Goal: Information Seeking & Learning: Learn about a topic

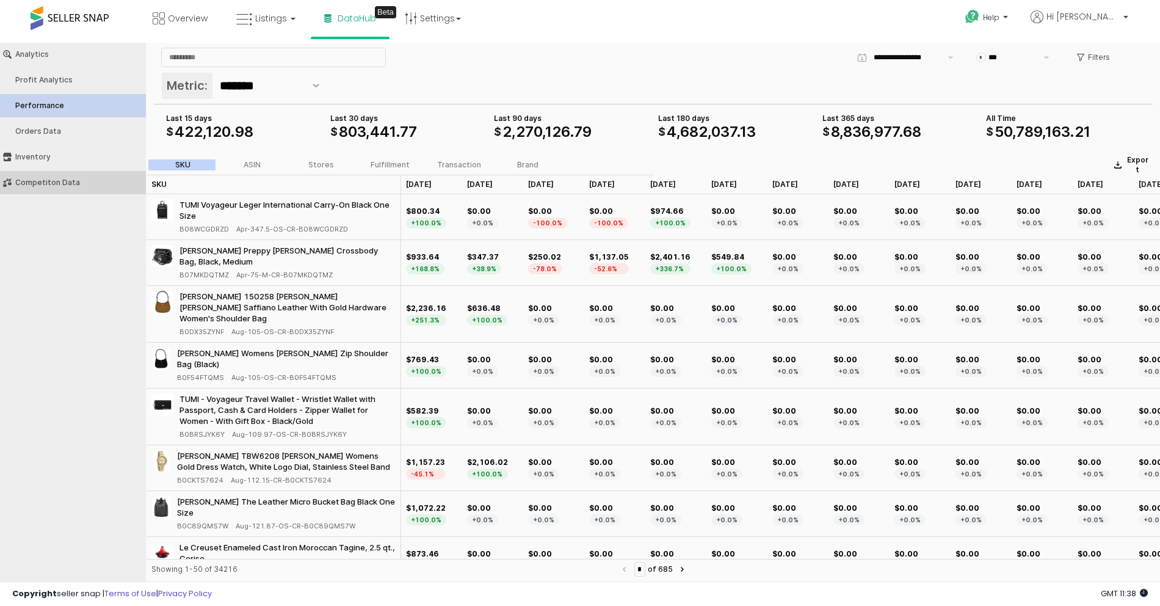
click at [80, 180] on div "Competiton Data" at bounding box center [79, 182] width 128 height 9
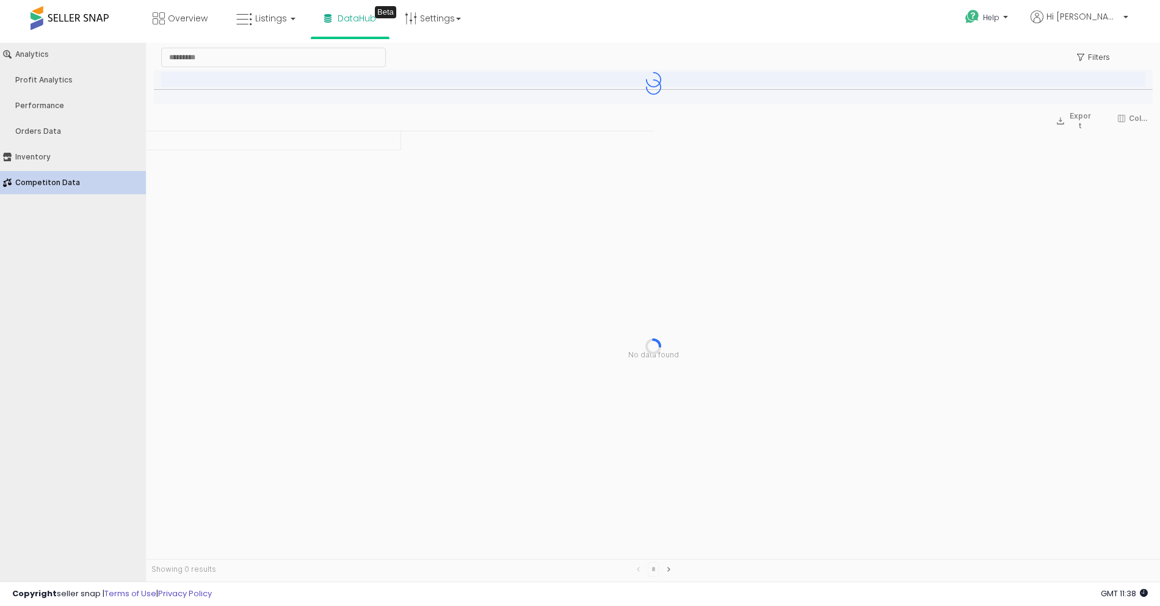
click at [534, 321] on div "App Frame" at bounding box center [654, 345] width 1014 height 479
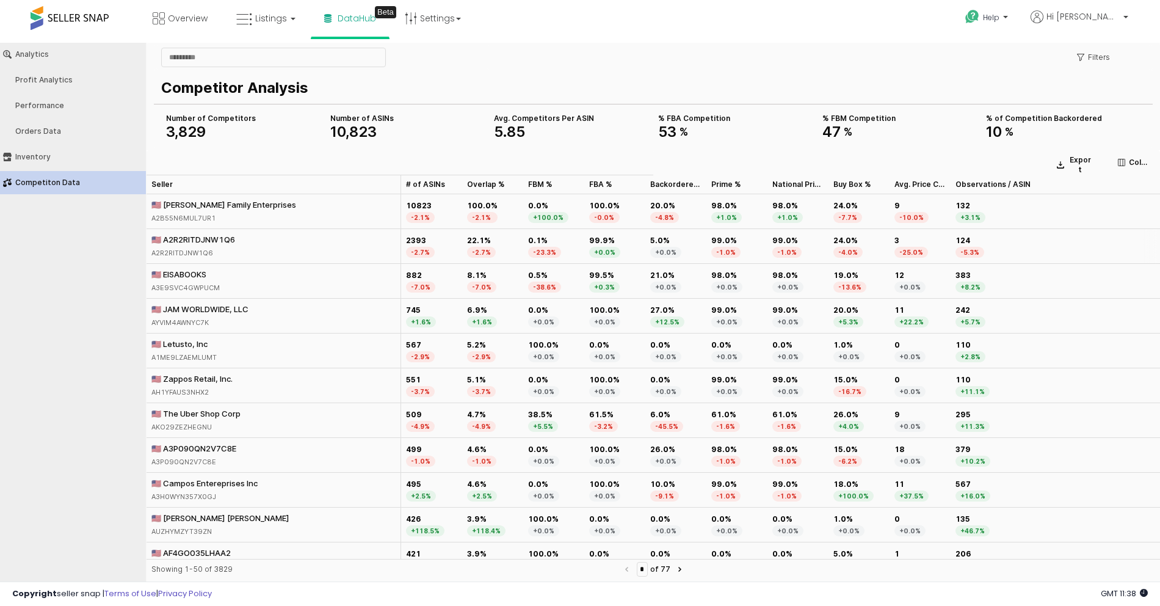
click at [216, 239] on div "🇺🇸 A2R2RITDJNW1Q6" at bounding box center [193, 239] width 84 height 11
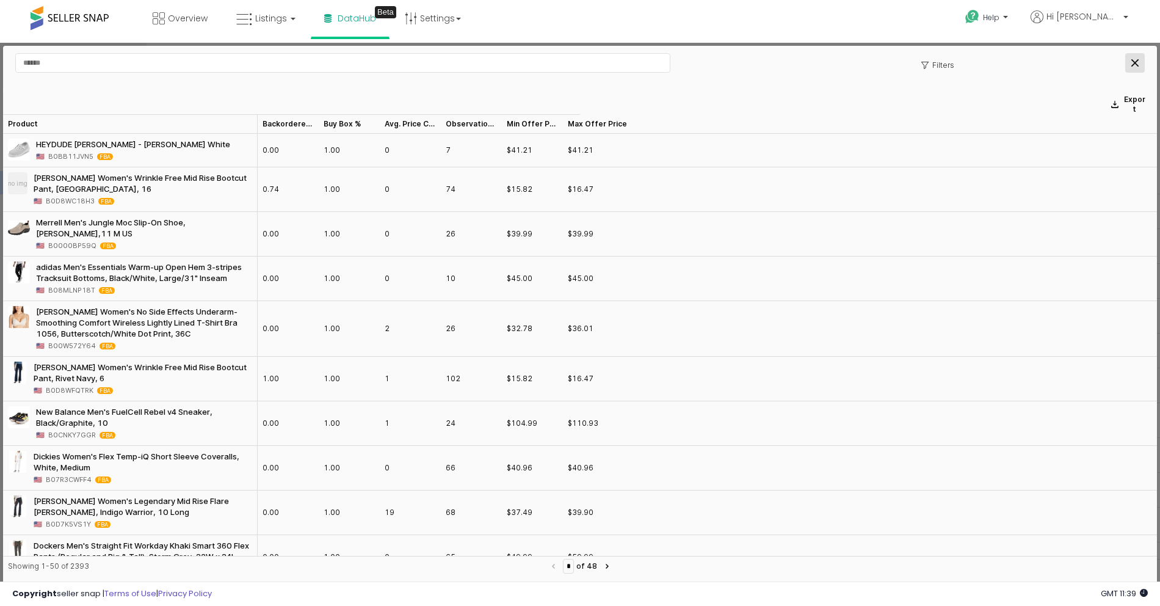
click at [1130, 61] on div "Close" at bounding box center [1135, 63] width 18 height 18
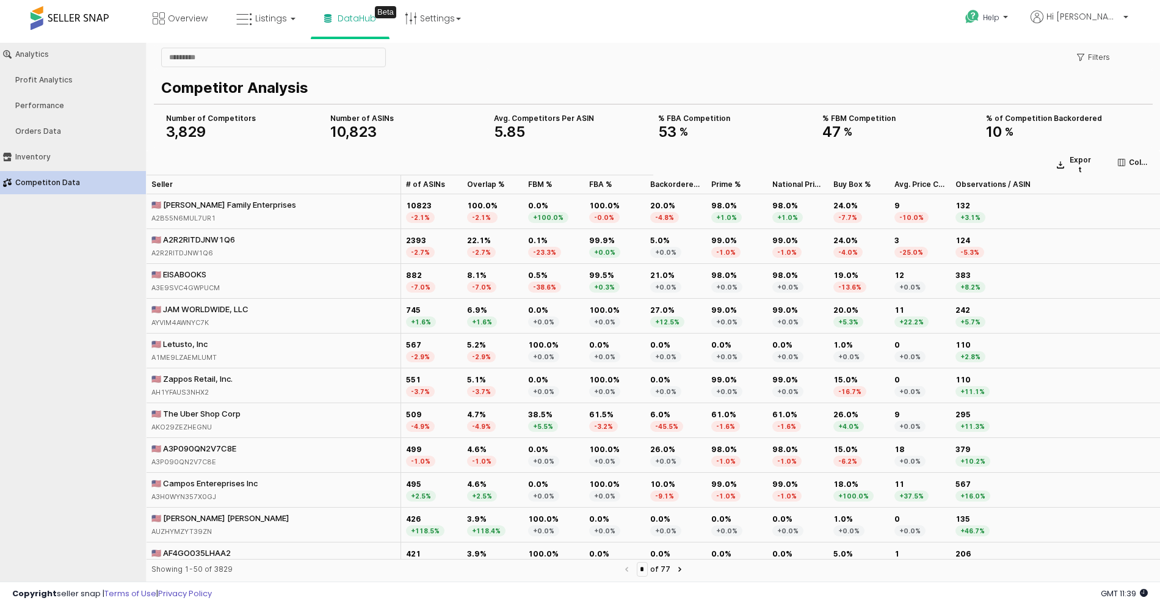
drag, startPoint x: 1133, startPoint y: 62, endPoint x: 673, endPoint y: 204, distance: 481.9
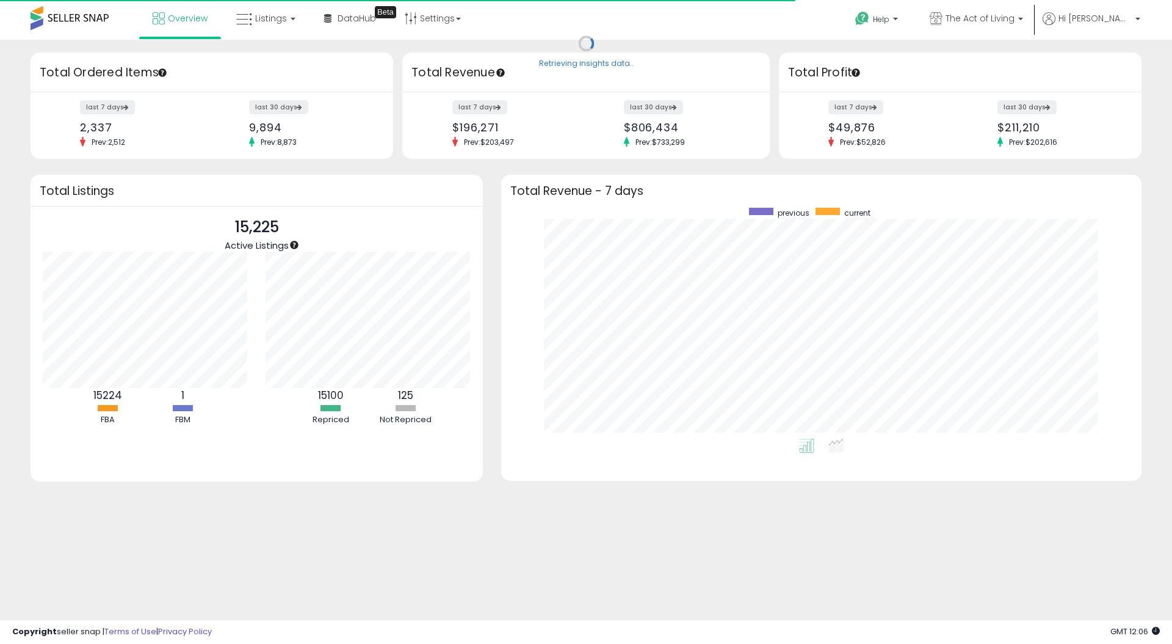
scroll to position [231, 616]
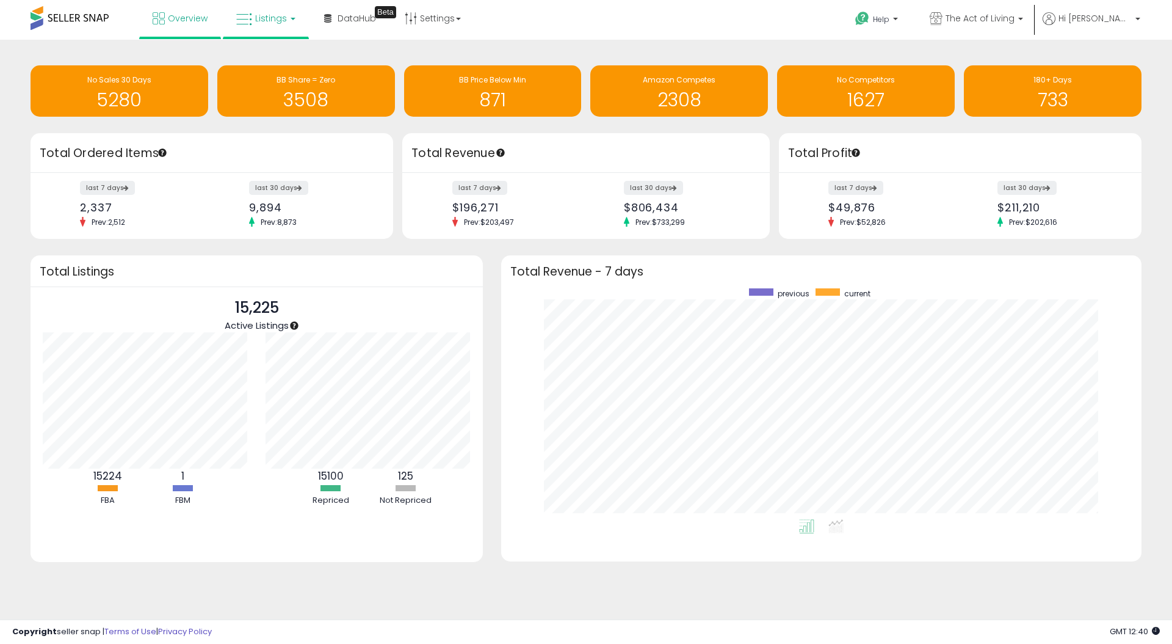
click at [290, 27] on link "Listings" at bounding box center [266, 18] width 78 height 37
click at [283, 57] on icon at bounding box center [275, 61] width 53 height 16
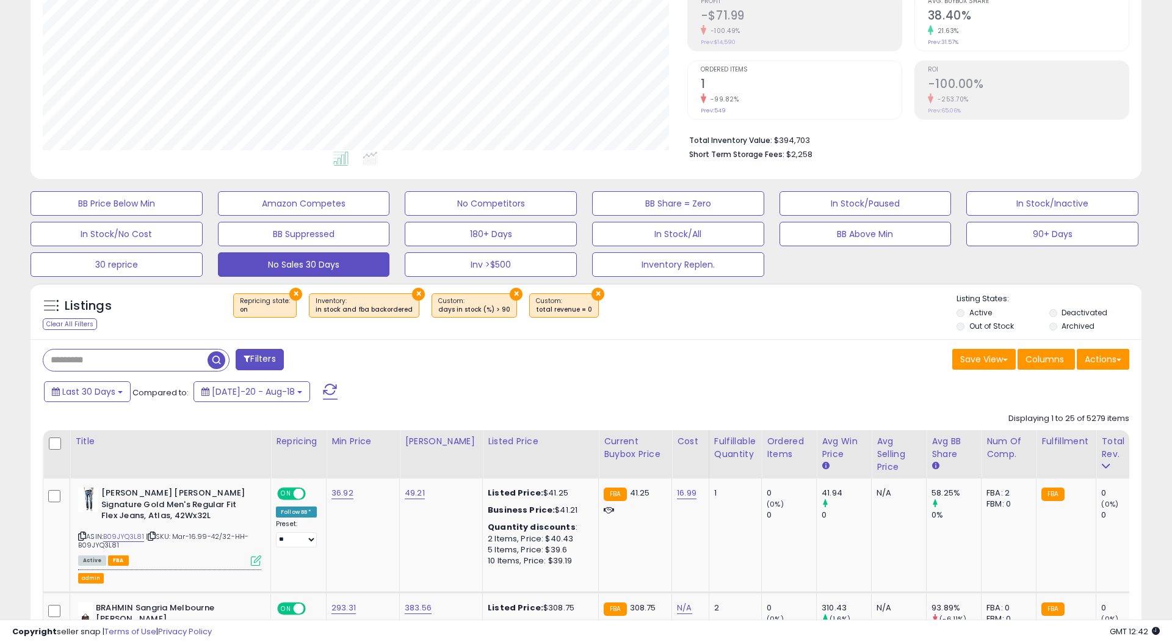
scroll to position [198, 0]
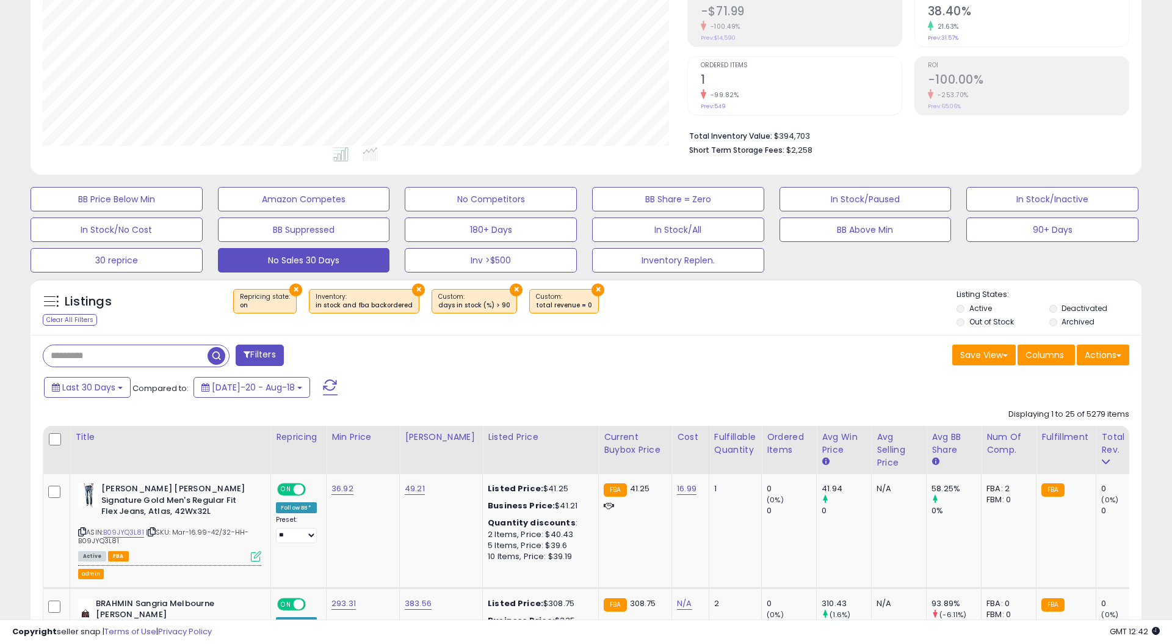
drag, startPoint x: 593, startPoint y: 390, endPoint x: 587, endPoint y: 393, distance: 7.1
click at [592, 391] on div "Last 30 Days Compared to: Jul-20 - Aug-18" at bounding box center [448, 388] width 815 height 27
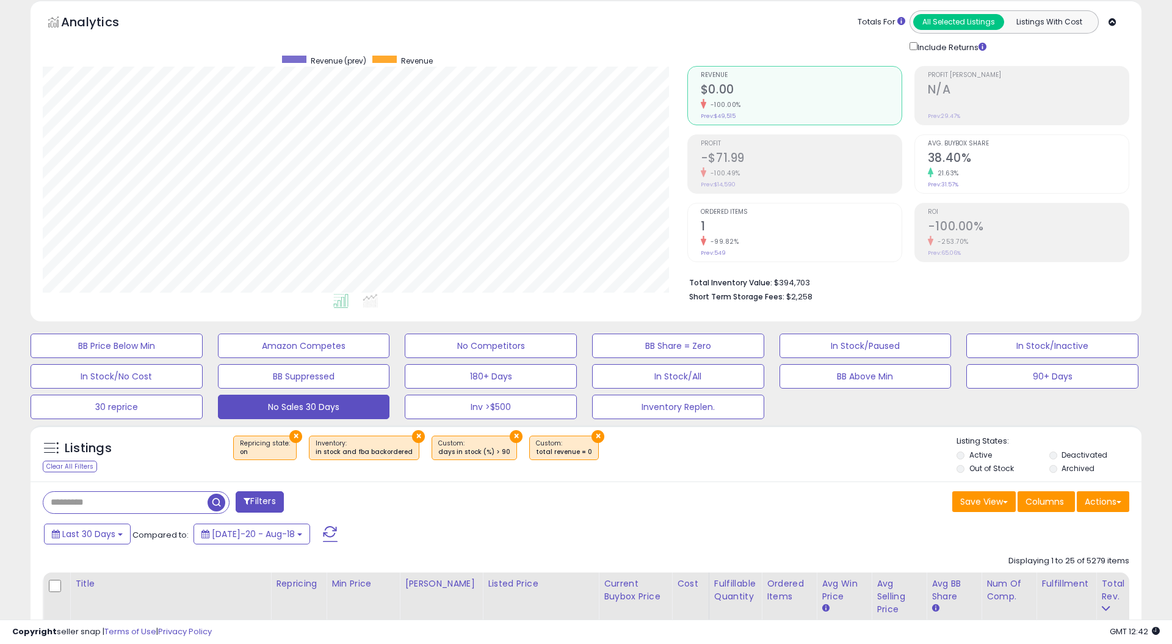
scroll to position [0, 0]
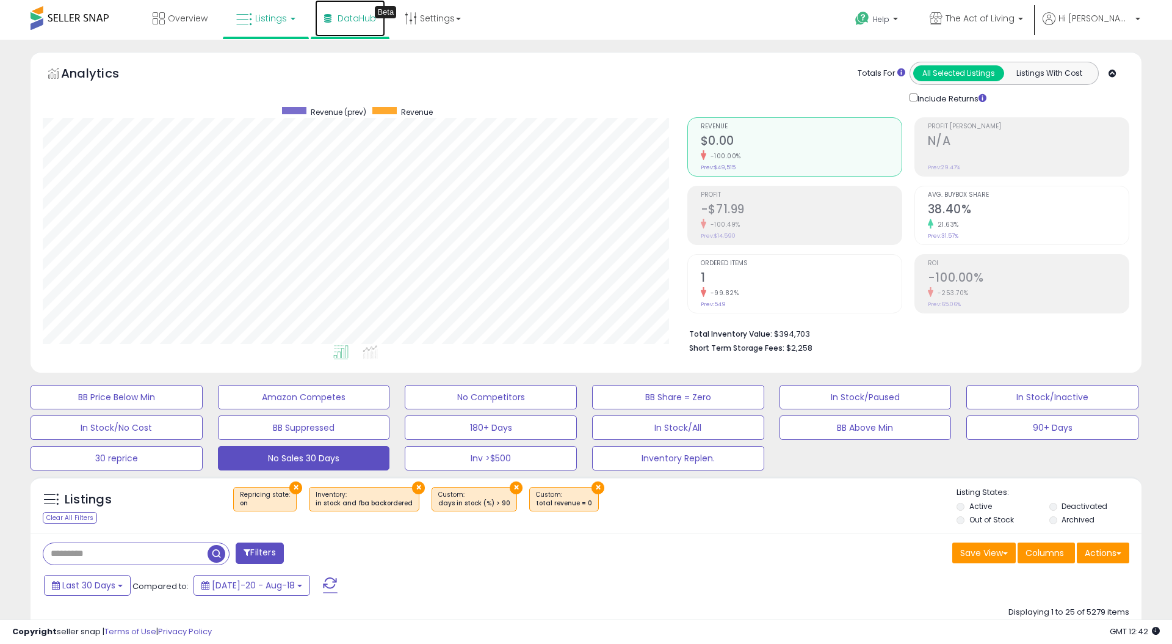
click at [351, 19] on span "DataHub" at bounding box center [357, 18] width 38 height 12
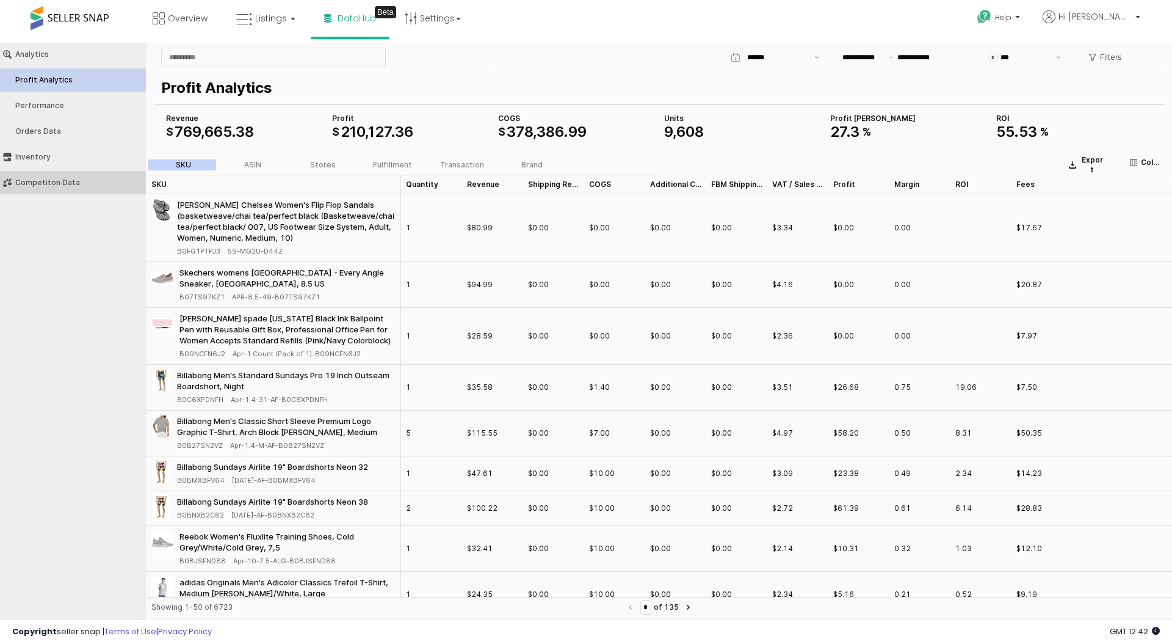
click at [62, 178] on div "Competiton Data" at bounding box center [79, 182] width 128 height 9
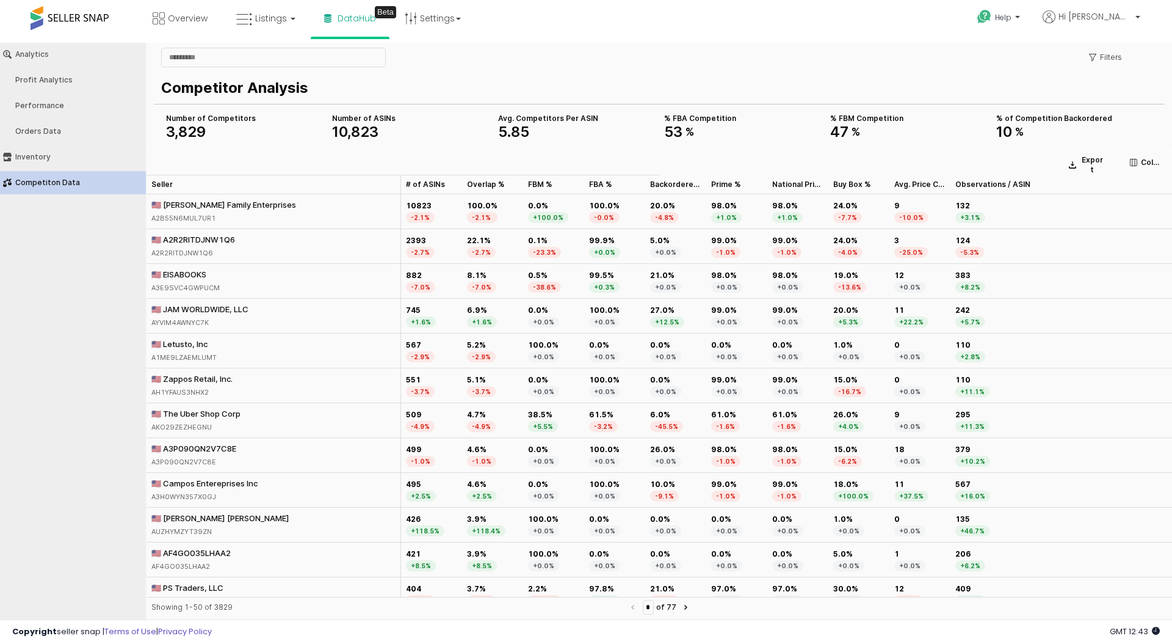
click at [283, 246] on div "🇺🇸 A2R2RITDJNW1Q6 A2R2RITDJNW1Q6" at bounding box center [274, 246] width 255 height 35
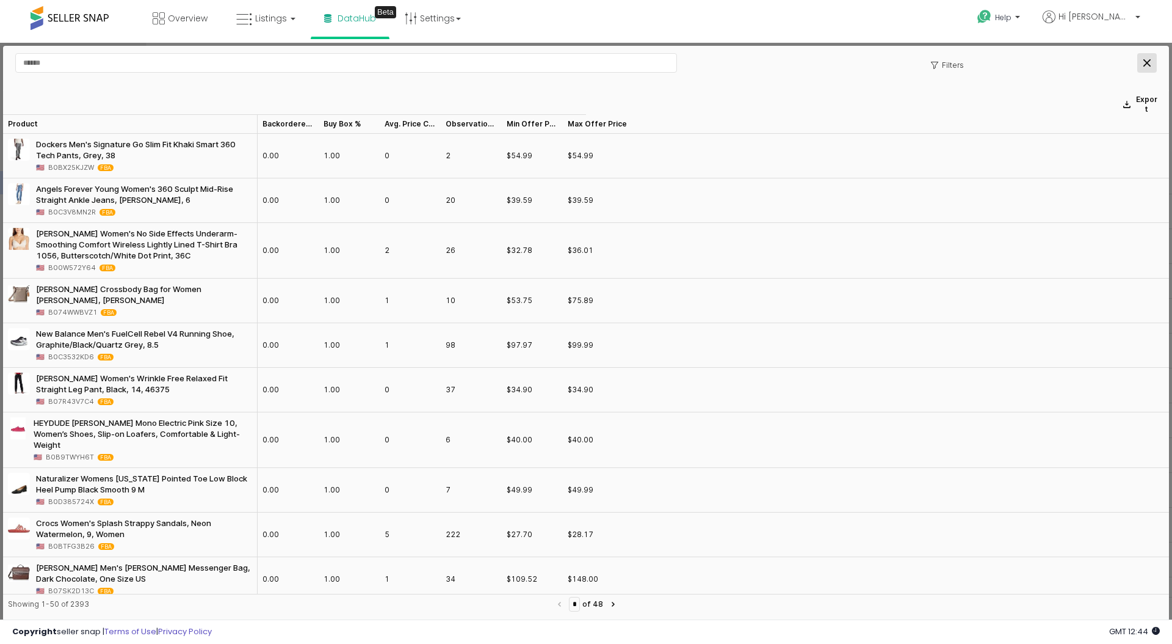
click at [1148, 64] on icon "Close" at bounding box center [1147, 62] width 7 height 7
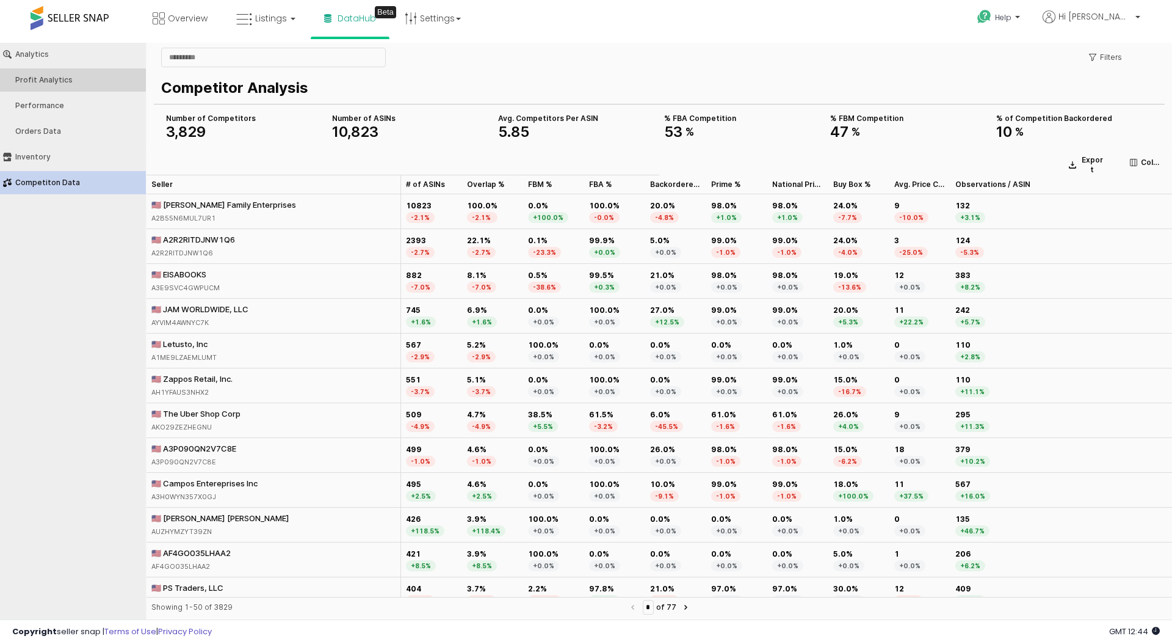
click at [45, 82] on div "Profit Analytics" at bounding box center [79, 80] width 128 height 9
click at [32, 76] on div "Profit Analytics" at bounding box center [79, 80] width 128 height 9
click at [79, 79] on div "Profit Analytics" at bounding box center [79, 80] width 128 height 9
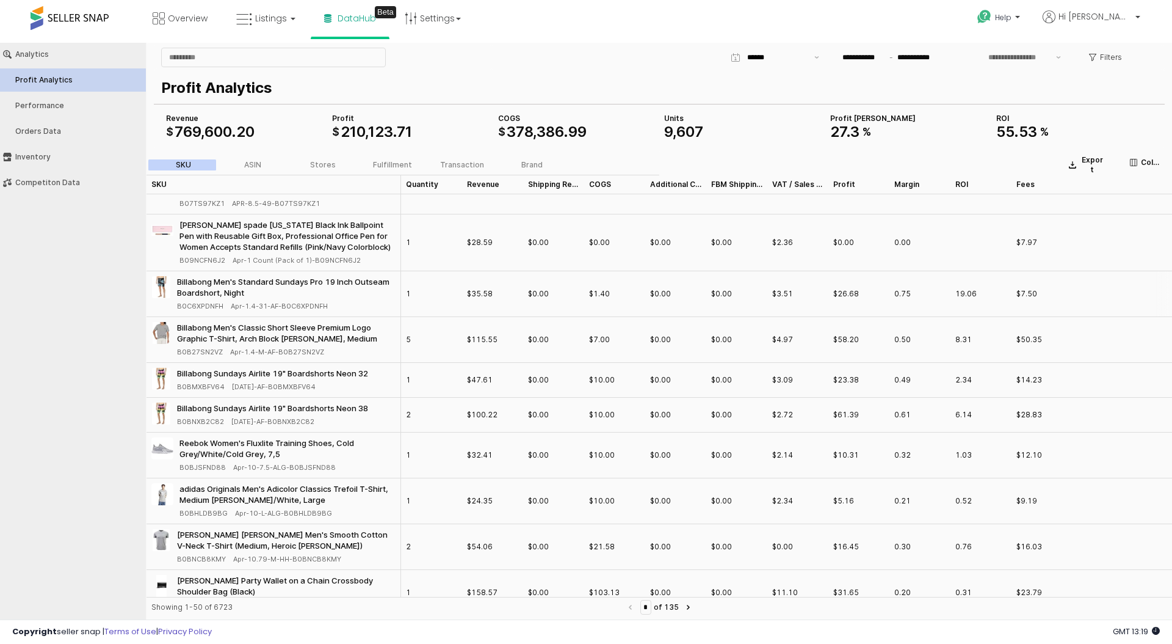
type input "***"
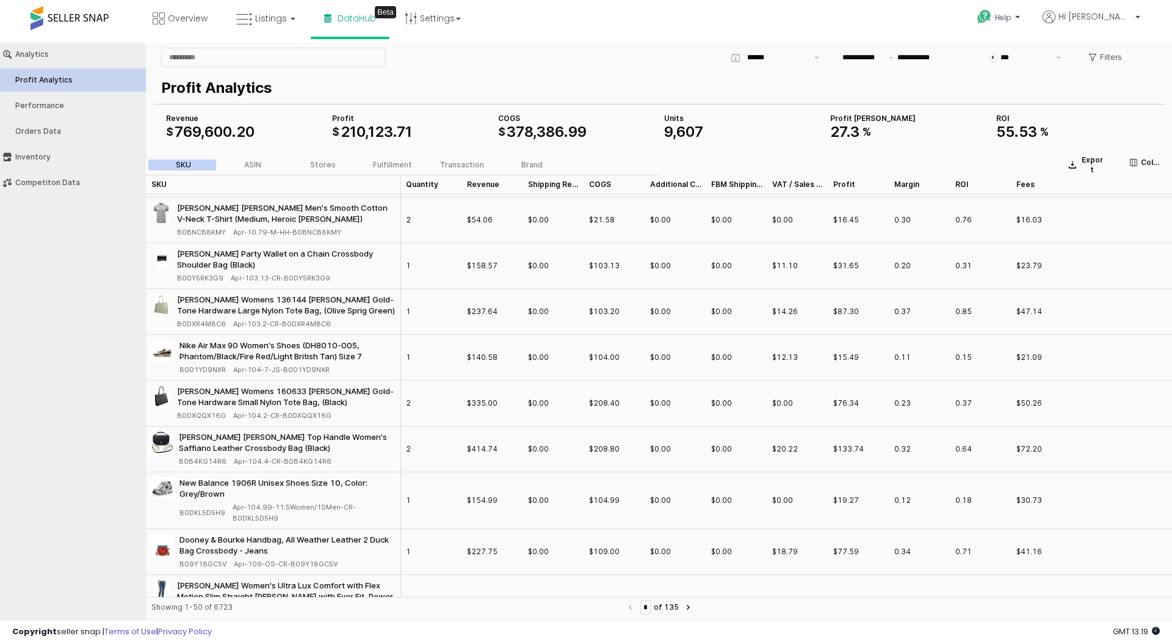
scroll to position [443, 0]
